Goal: Navigation & Orientation: Find specific page/section

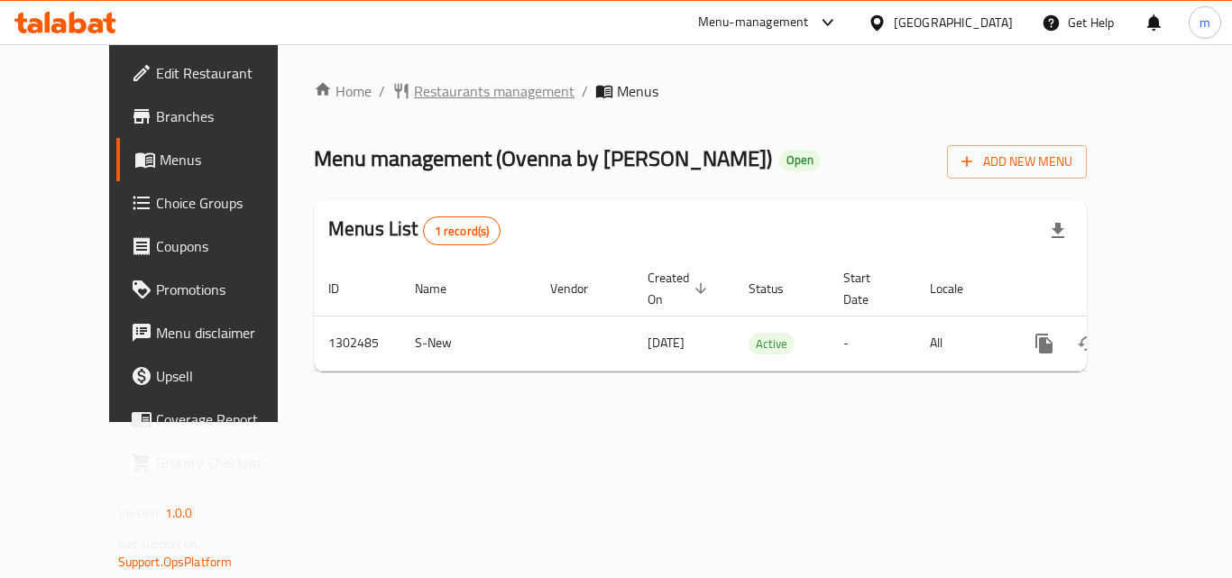
click at [414, 92] on span "Restaurants management" at bounding box center [494, 91] width 161 height 22
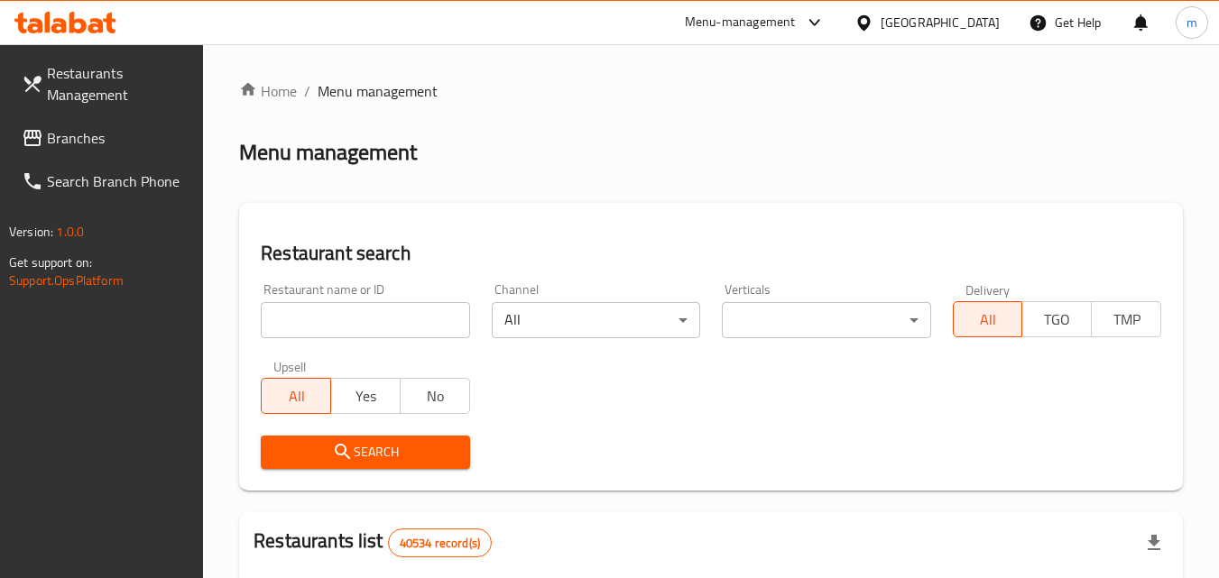
click at [97, 137] on span "Branches" at bounding box center [118, 138] width 143 height 22
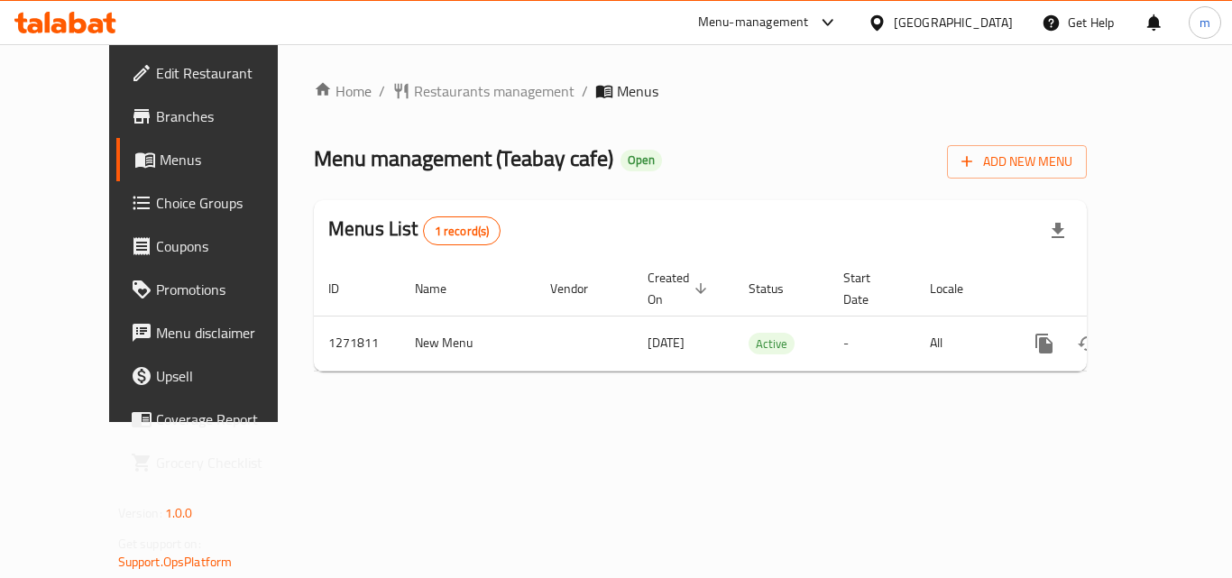
click at [156, 116] on span "Branches" at bounding box center [228, 117] width 144 height 22
click at [883, 15] on icon at bounding box center [876, 21] width 13 height 15
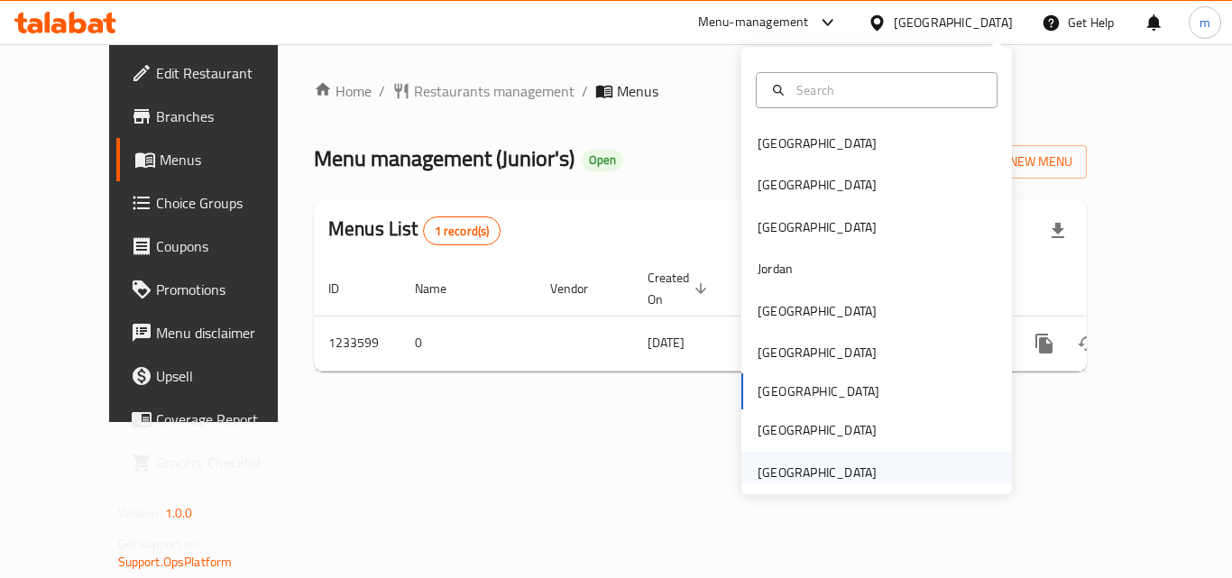
click at [828, 471] on div "[GEOGRAPHIC_DATA]" at bounding box center [817, 473] width 119 height 20
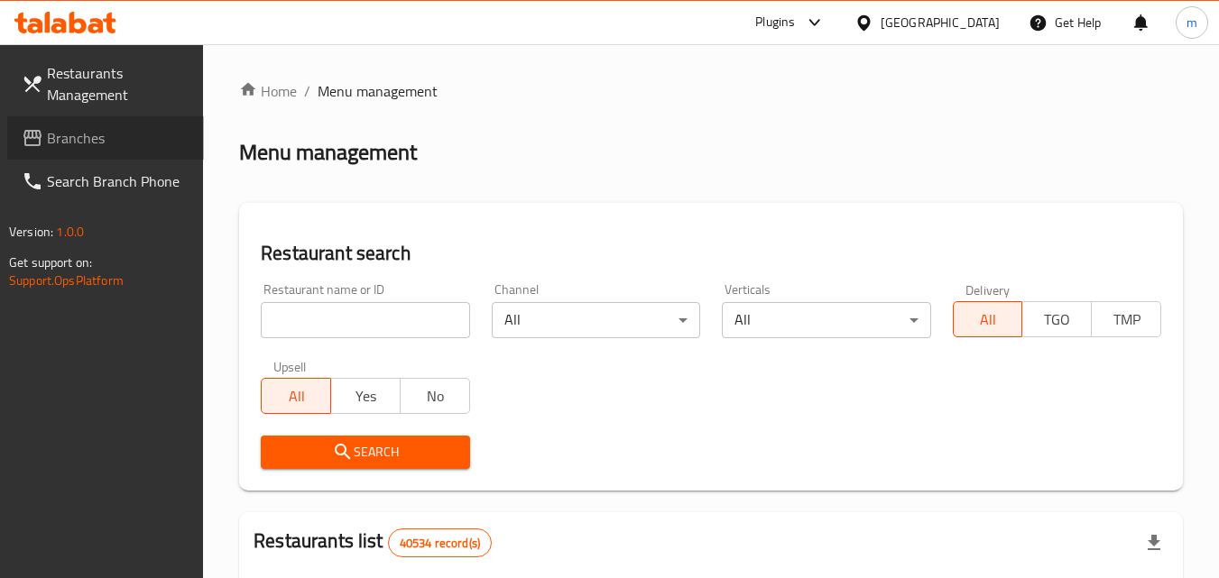
click at [88, 139] on span "Branches" at bounding box center [118, 138] width 143 height 22
